Goal: Navigation & Orientation: Go to known website

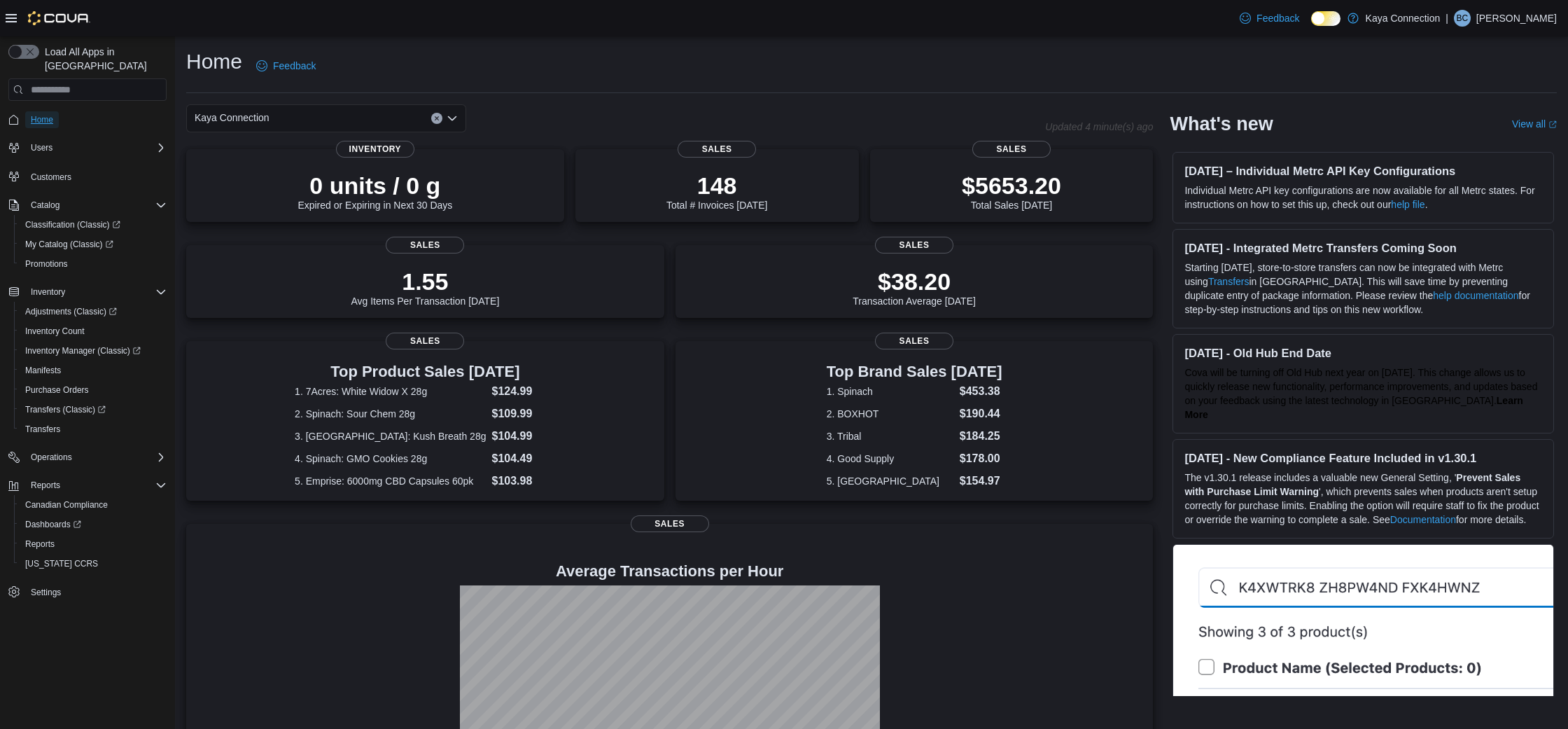
click at [53, 114] on span "Home" at bounding box center [42, 119] width 22 height 11
